Goal: Task Accomplishment & Management: Manage account settings

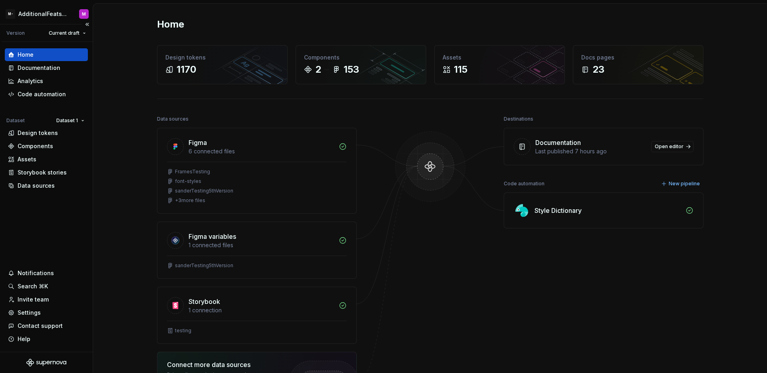
click at [45, 231] on div "Home Documentation Analytics Code automation Dataset Dataset 1 Design tokens Co…" at bounding box center [46, 197] width 93 height 310
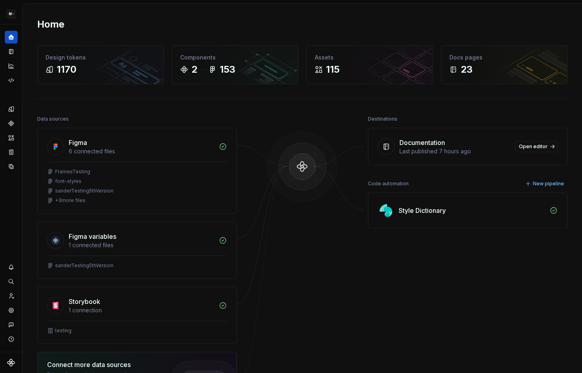
scroll to position [10, 0]
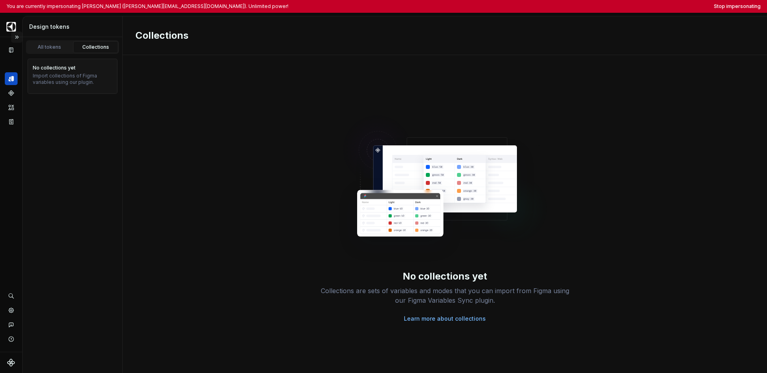
click at [18, 38] on button "Expand sidebar" at bounding box center [16, 37] width 11 height 11
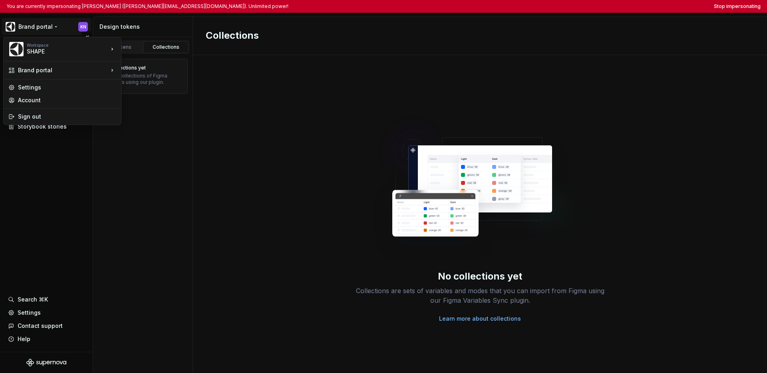
click at [31, 31] on html "You are currently impersonating [PERSON_NAME] ([PERSON_NAME][EMAIL_ADDRESS][DOM…" at bounding box center [383, 186] width 767 height 373
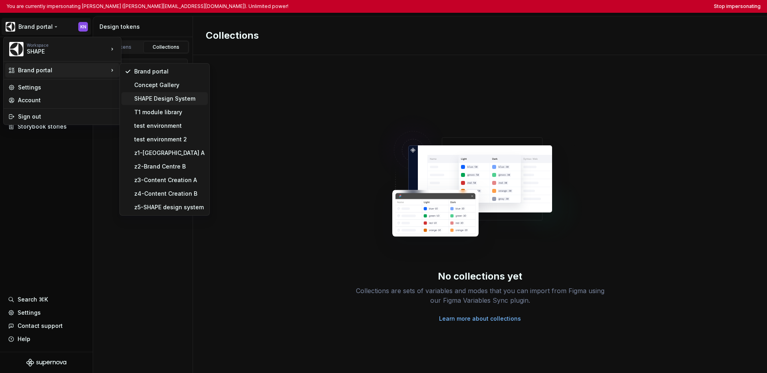
click at [139, 97] on div "SHAPE Design System" at bounding box center [169, 99] width 70 height 8
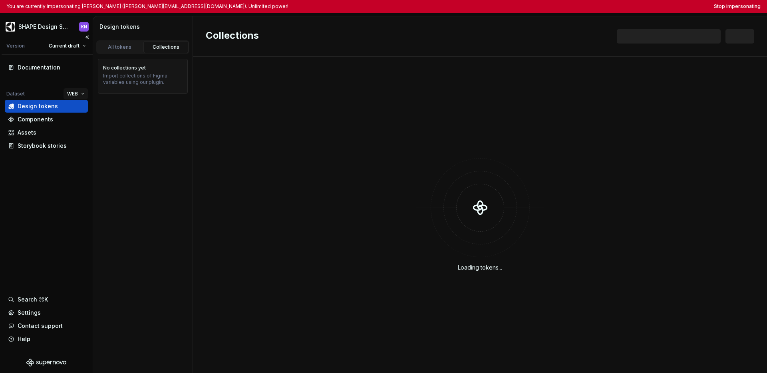
click at [77, 95] on html "You are currently impersonating Kristoffer Nordström (kristoffer.nordstrom@bomb…" at bounding box center [383, 186] width 767 height 373
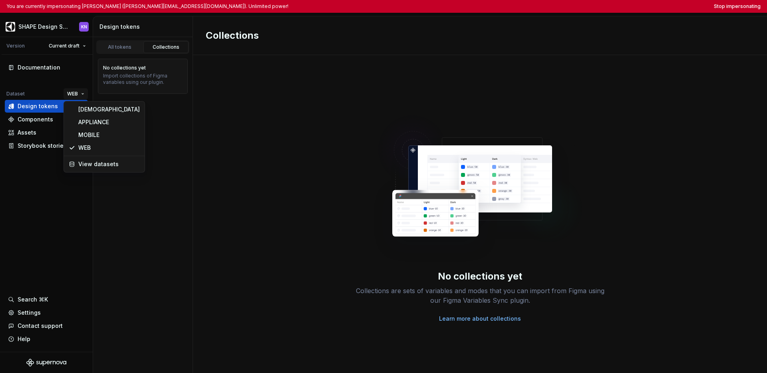
click at [27, 205] on html "You are currently impersonating Kristoffer Nordström (kristoffer.nordstrom@bomb…" at bounding box center [383, 186] width 767 height 373
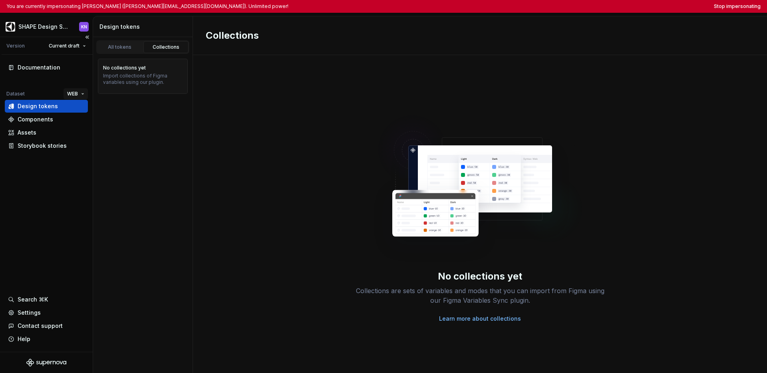
click at [77, 95] on html "You are currently impersonating Kristoffer Nordström (kristoffer.nordstrom@bomb…" at bounding box center [383, 186] width 767 height 373
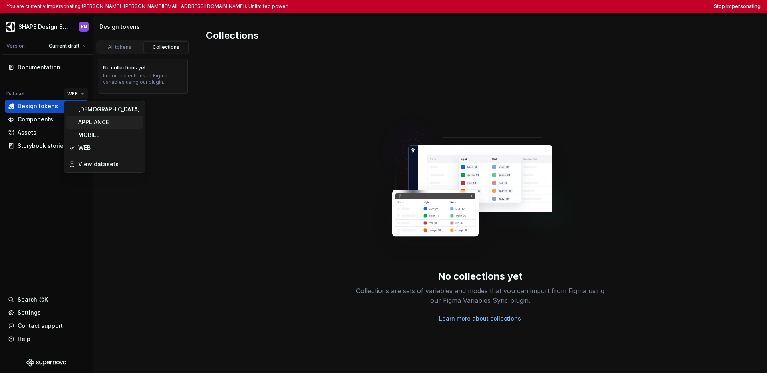
click at [81, 123] on div "APPLIANCE" at bounding box center [109, 122] width 62 height 8
click at [78, 97] on html "You are currently impersonating Kristoffer Nordström (kristoffer.nordstrom@bomb…" at bounding box center [383, 186] width 767 height 373
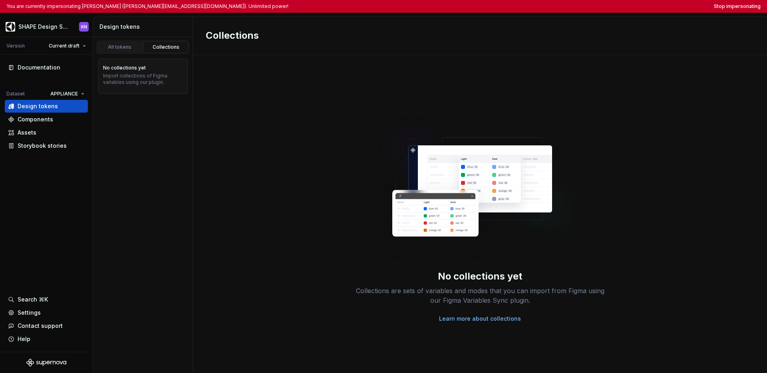
click at [122, 50] on html "You are currently impersonating Kristoffer Nordström (kristoffer.nordstrom@bomb…" at bounding box center [383, 186] width 767 height 373
click at [122, 50] on div "All tokens" at bounding box center [120, 47] width 40 height 6
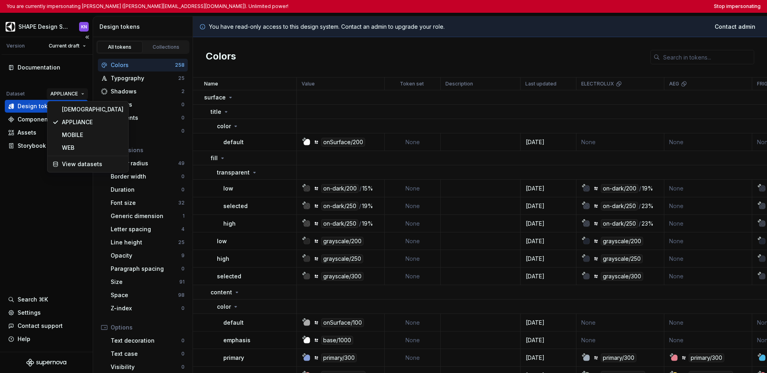
click at [74, 95] on html "You are currently impersonating Kristoffer Nordström (kristoffer.nordstrom@bomb…" at bounding box center [383, 186] width 767 height 373
click at [75, 108] on div "AGNOSTIC" at bounding box center [93, 109] width 62 height 8
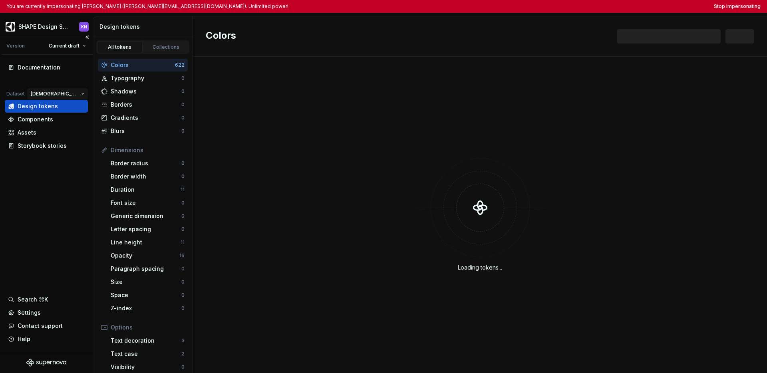
click at [68, 95] on html "You are currently impersonating Kristoffer Nordström (kristoffer.nordstrom@bomb…" at bounding box center [383, 186] width 767 height 373
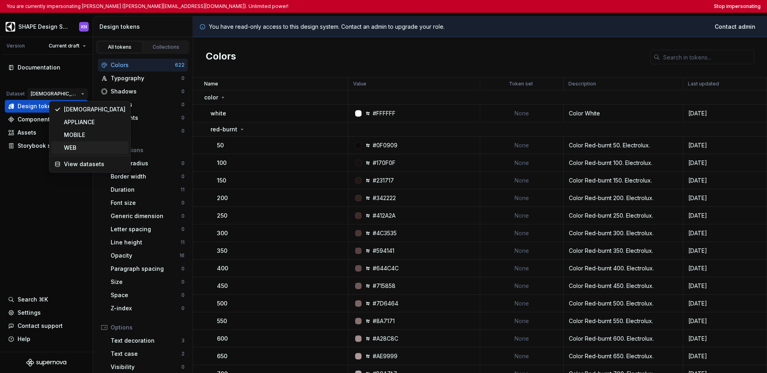
click at [67, 149] on div "WEB" at bounding box center [95, 148] width 62 height 8
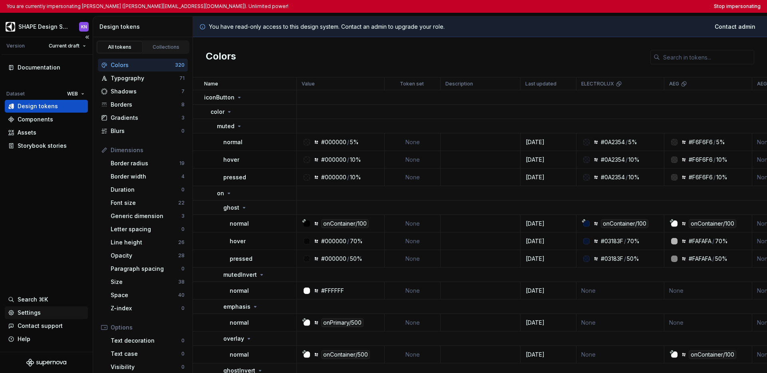
click at [34, 317] on div "Settings" at bounding box center [46, 312] width 83 height 13
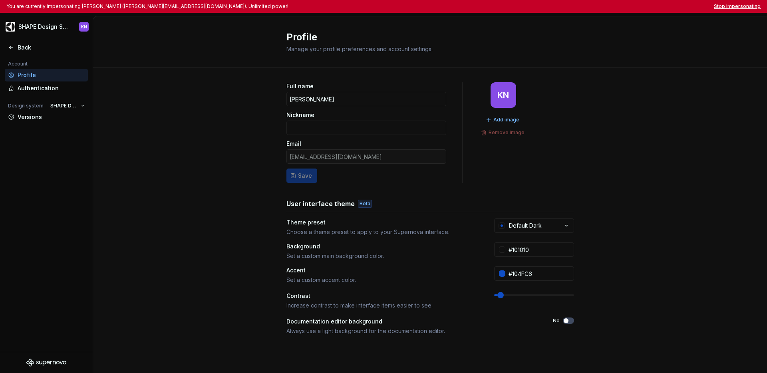
click at [582, 5] on button "Stop impersonating" at bounding box center [737, 6] width 47 height 6
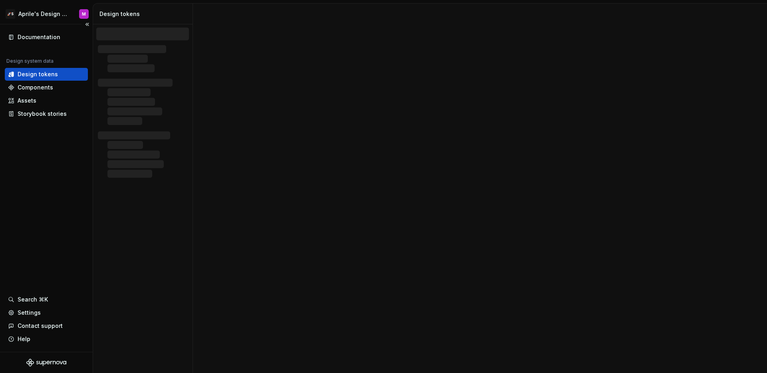
click at [70, 196] on div "Documentation Design system data Design tokens Components Assets Storybook stor…" at bounding box center [46, 188] width 93 height 328
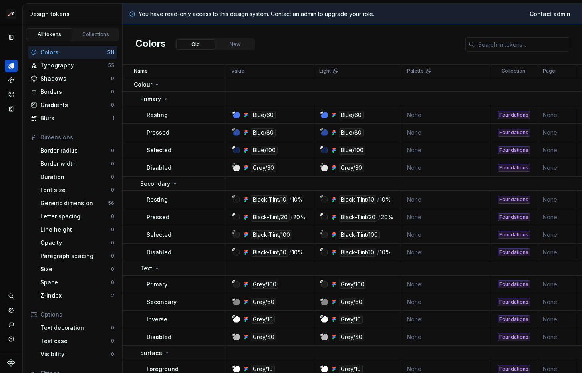
scroll to position [5, 0]
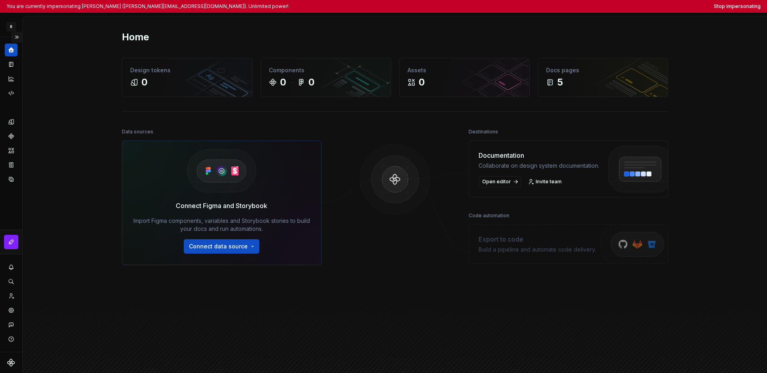
click at [15, 38] on button "Expand sidebar" at bounding box center [16, 37] width 11 height 11
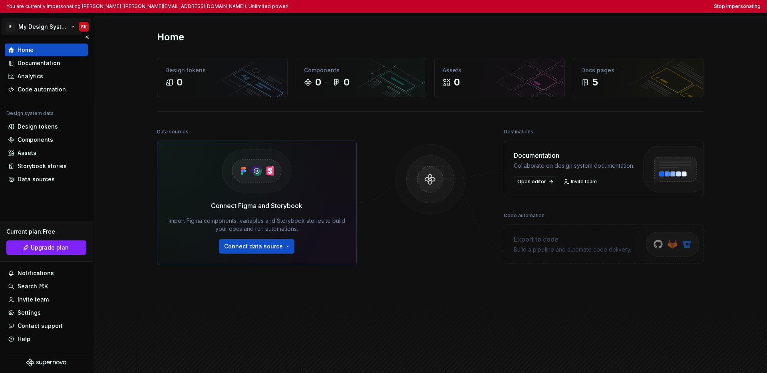
click at [31, 28] on html "You are currently impersonating Stella Karlsson (stella.karlsson@bombayworks.se…" at bounding box center [383, 186] width 767 height 373
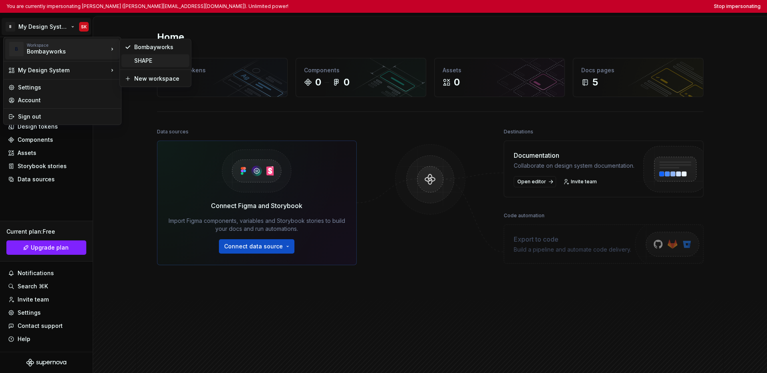
click at [137, 62] on div "SHAPE" at bounding box center [160, 61] width 52 height 8
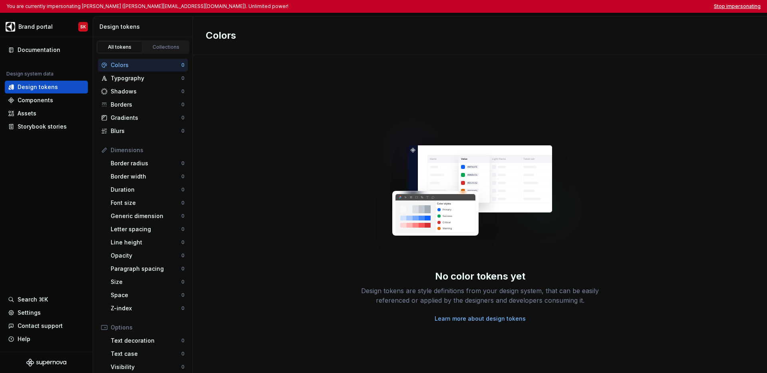
click at [582, 8] on button "Stop impersonating" at bounding box center [737, 6] width 47 height 6
